Goal: Task Accomplishment & Management: Use online tool/utility

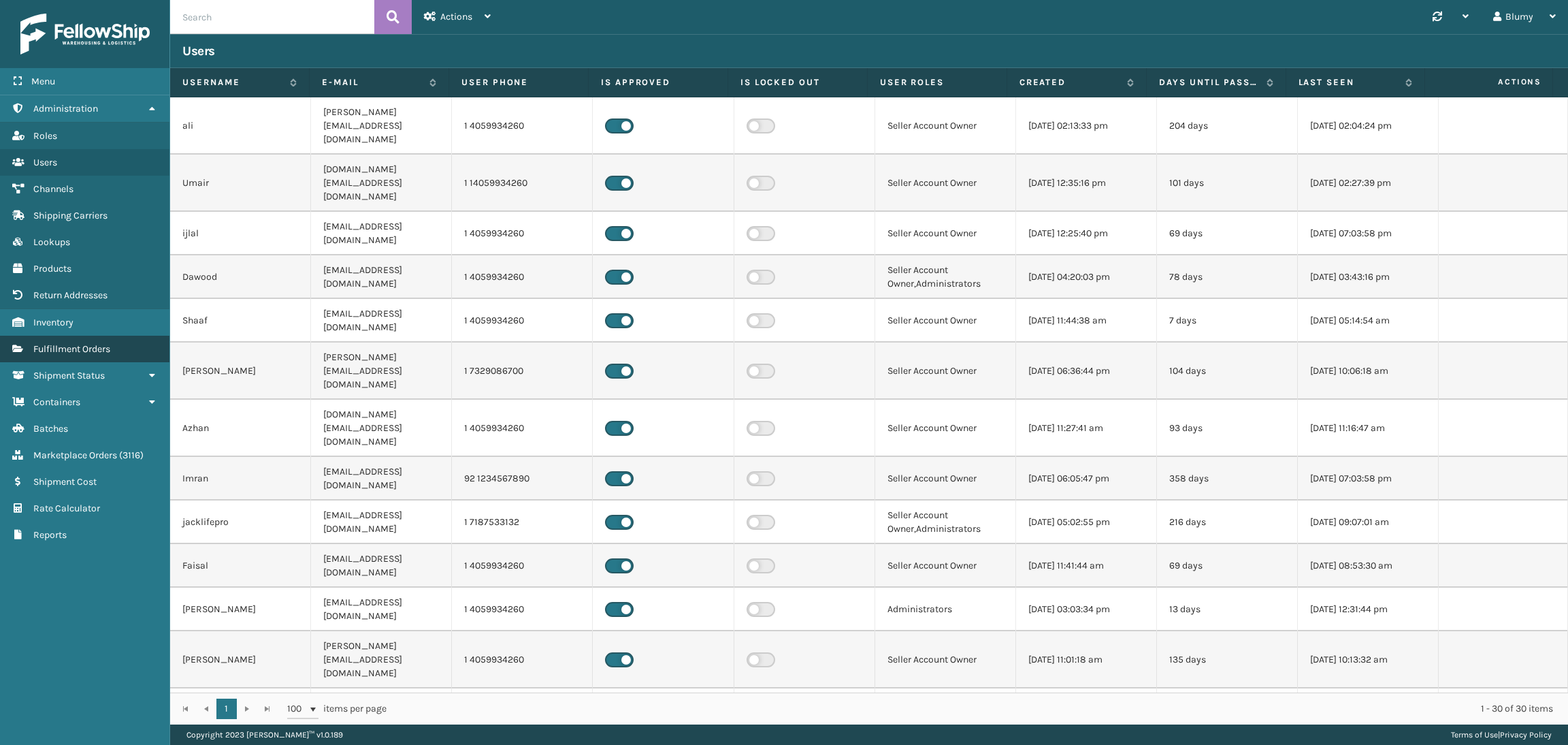
click at [81, 344] on span "Fulfillment Orders" at bounding box center [71, 349] width 77 height 12
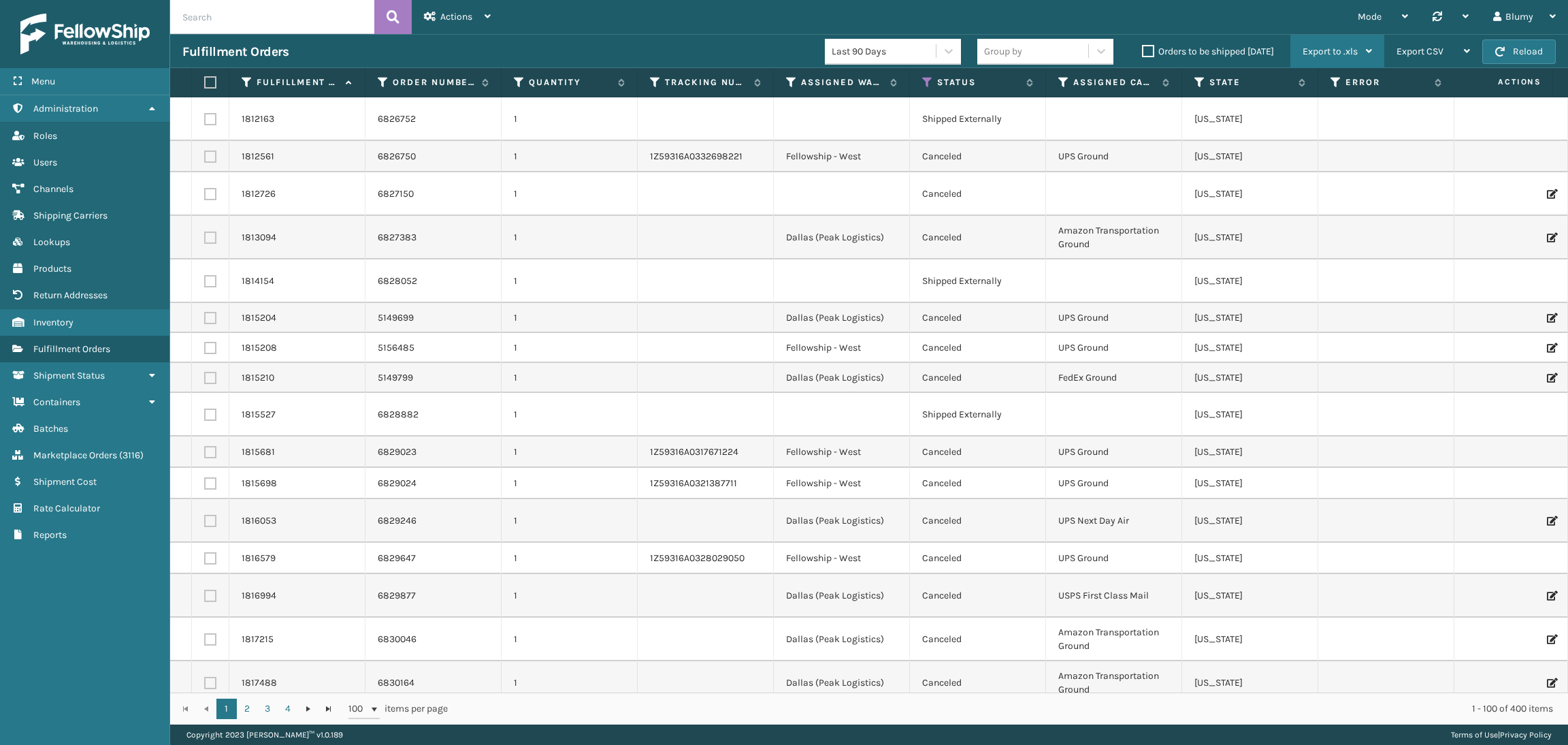
click at [1337, 46] on span "Export to .xls" at bounding box center [1330, 51] width 55 height 12
click at [1299, 161] on input "text" at bounding box center [1292, 156] width 158 height 25
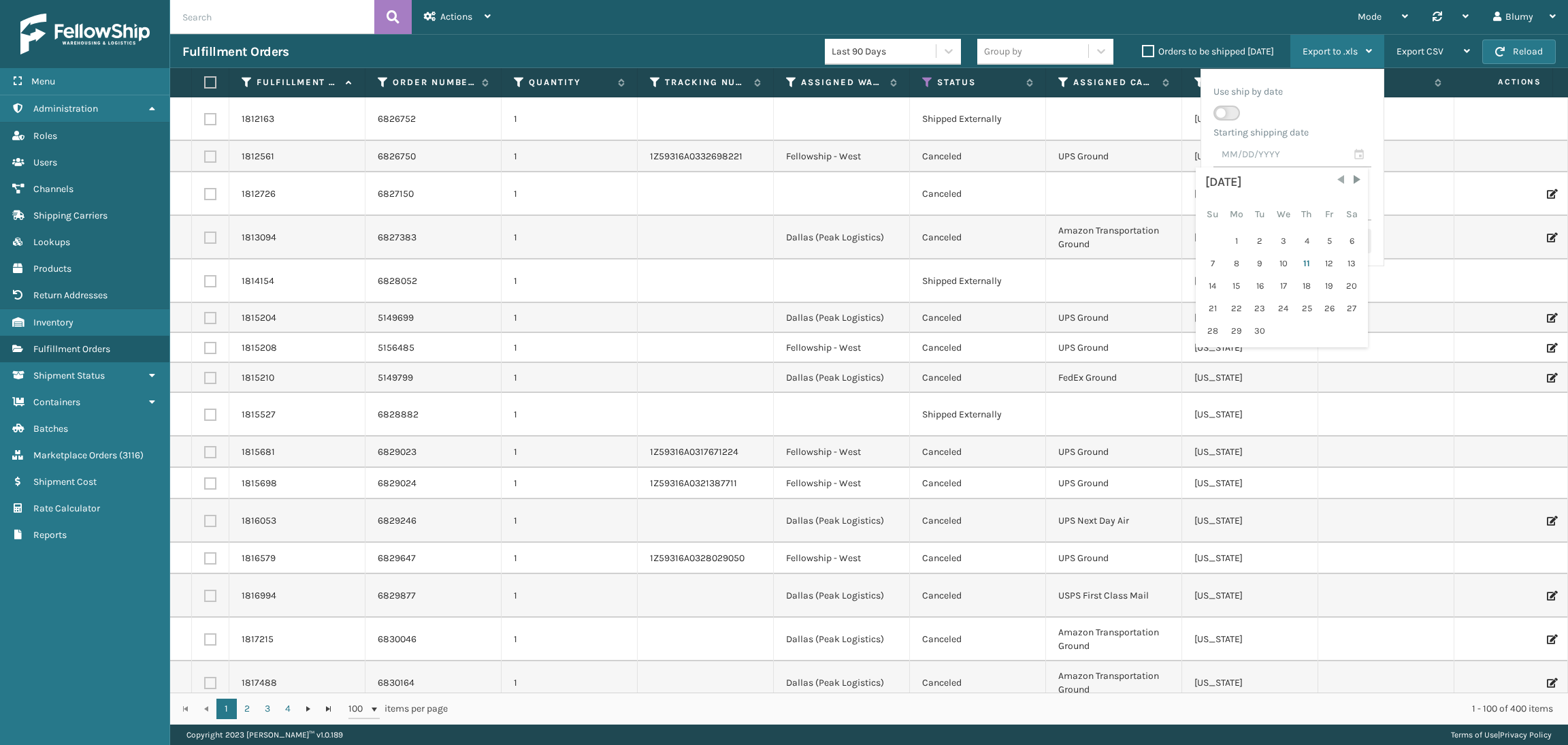
click at [1334, 177] on span "Previous Month" at bounding box center [1340, 180] width 13 height 13
click at [1324, 235] on div "1" at bounding box center [1329, 241] width 21 height 21
type input "[DATE]"
click at [1307, 194] on div "Ending shipping date" at bounding box center [1292, 185] width 158 height 21
click at [1346, 213] on input "text" at bounding box center [1292, 209] width 158 height 25
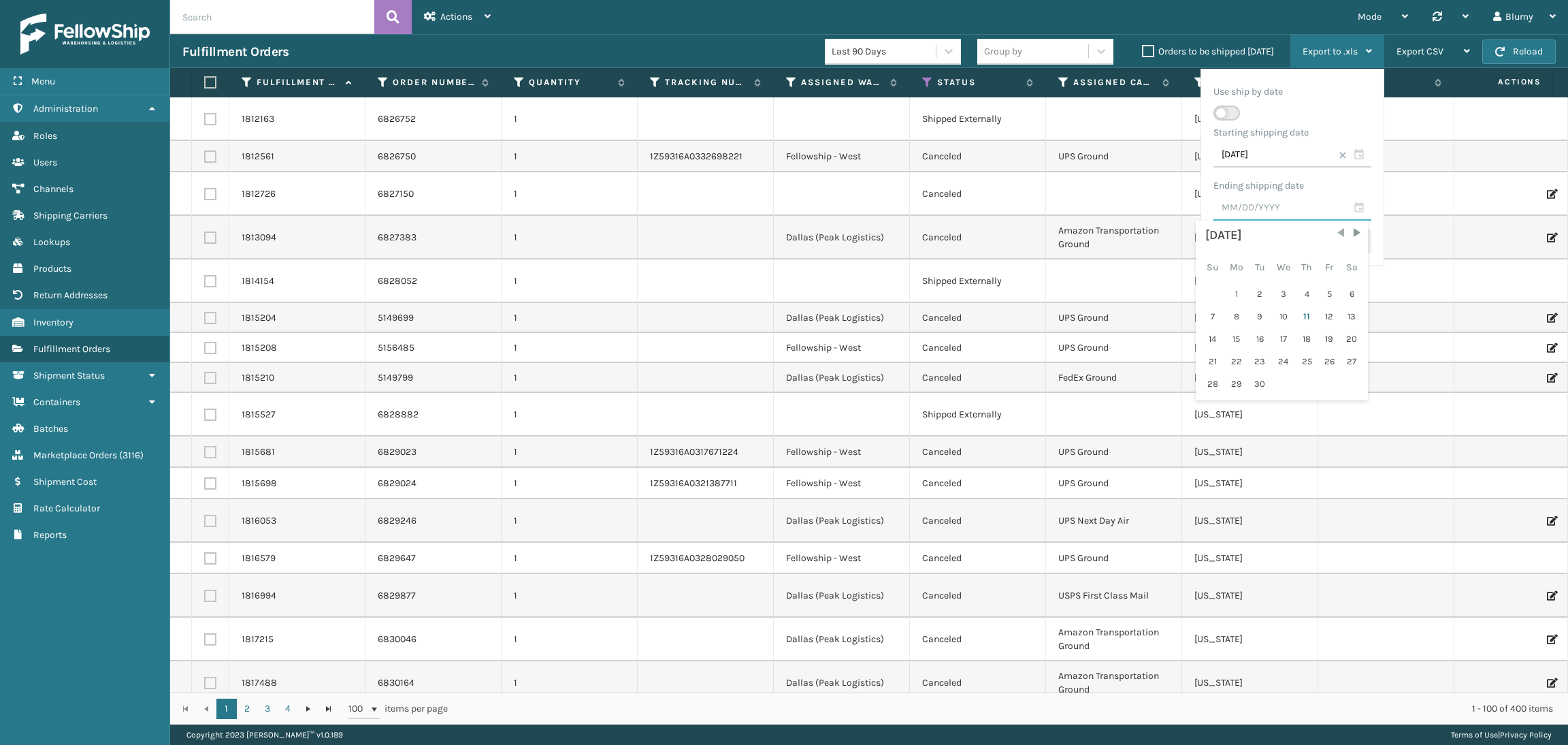
click at [1336, 233] on span "Previous Month" at bounding box center [1340, 233] width 13 height 13
click at [1206, 406] on div "31" at bounding box center [1213, 406] width 22 height 21
type input "[DATE]"
click at [1330, 243] on button "Save Changes" at bounding box center [1330, 241] width 84 height 25
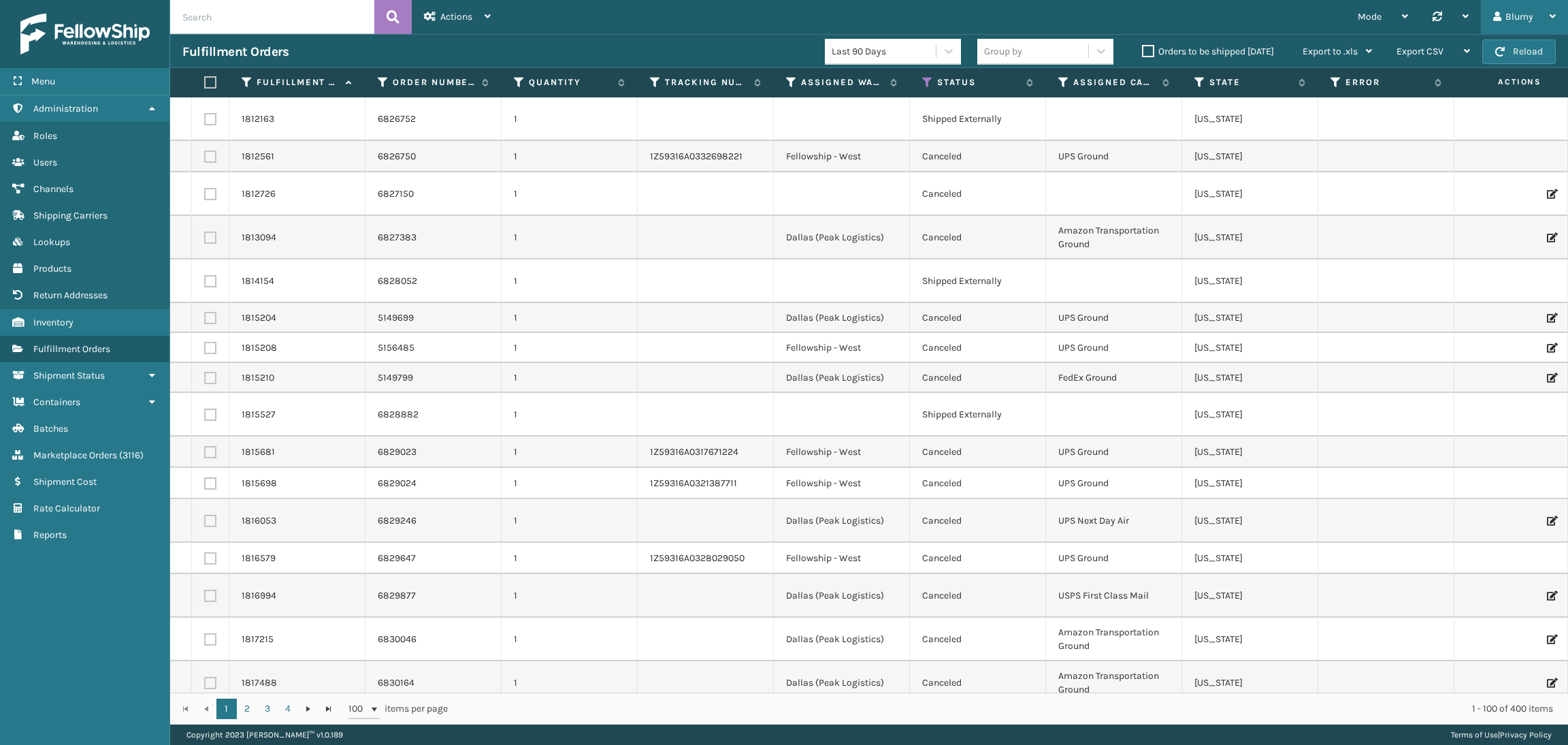
click at [1529, 12] on div "Blumy" at bounding box center [1525, 17] width 63 height 34
click at [1408, 50] on li "Log Out" at bounding box center [1476, 53] width 182 height 36
